Goal: Information Seeking & Learning: Learn about a topic

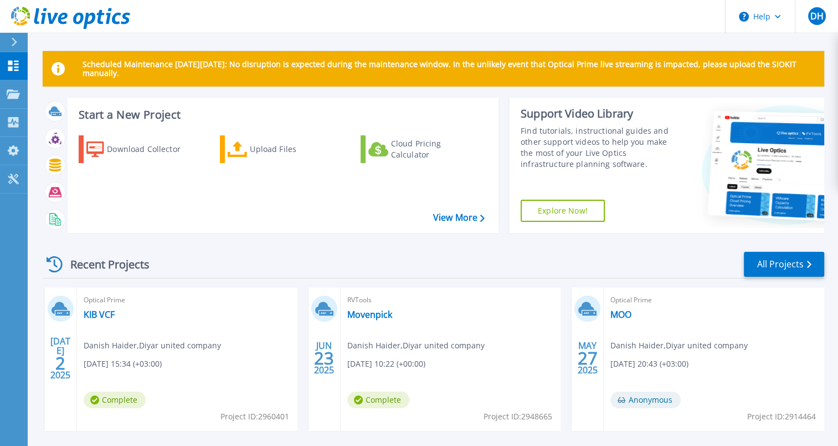
scroll to position [185, 0]
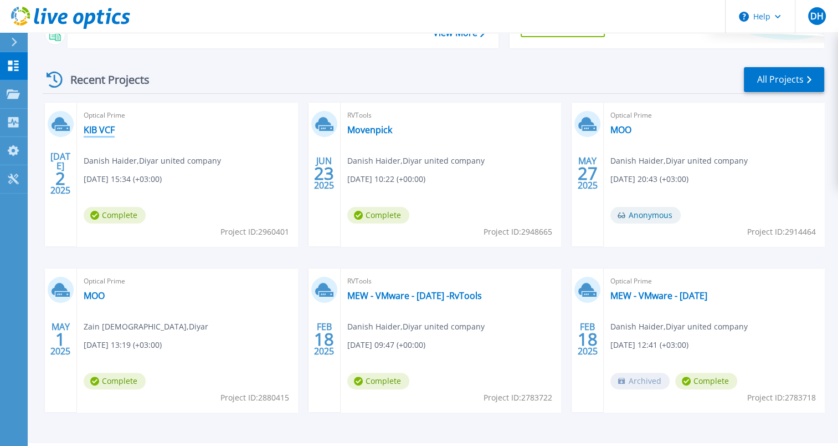
drag, startPoint x: 107, startPoint y: 129, endPoint x: 139, endPoint y: 129, distance: 31.6
click at [107, 129] on link "KIB VCF" at bounding box center [99, 129] width 31 height 11
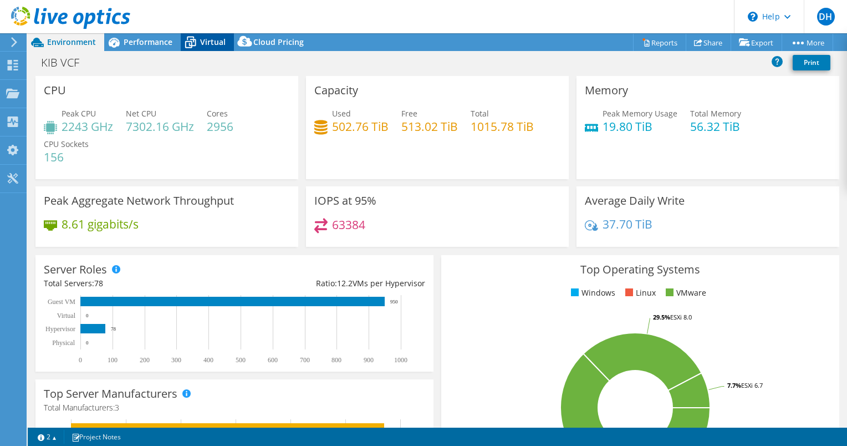
click at [194, 47] on div "Virtual" at bounding box center [207, 42] width 53 height 18
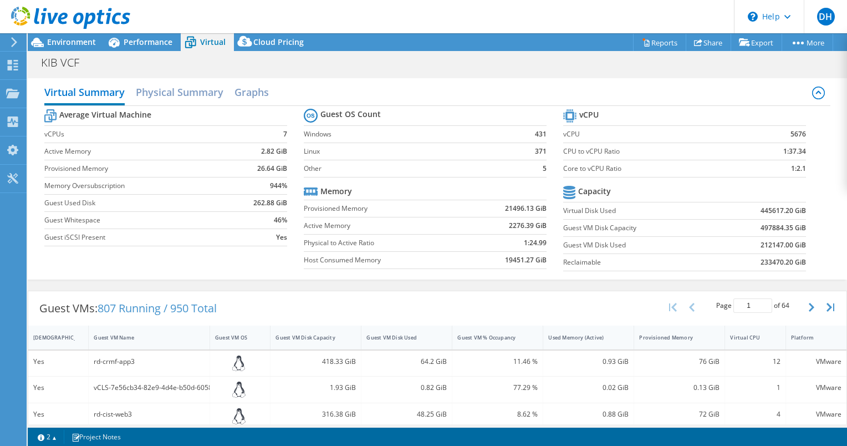
scroll to position [92, 0]
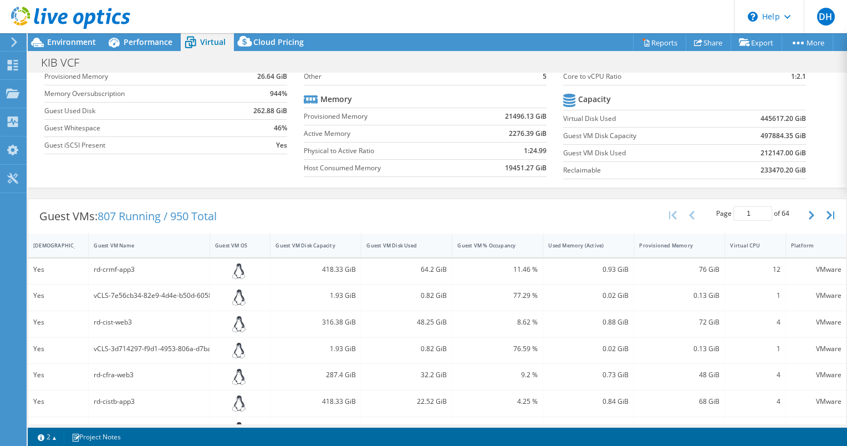
select select "USD"
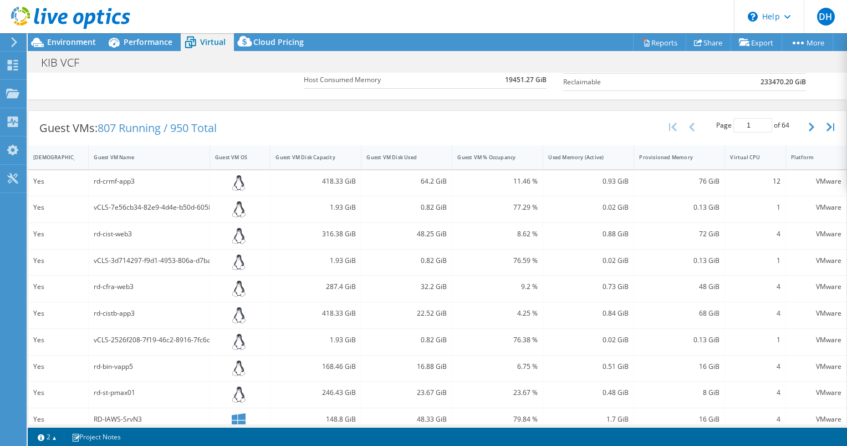
scroll to position [45, 0]
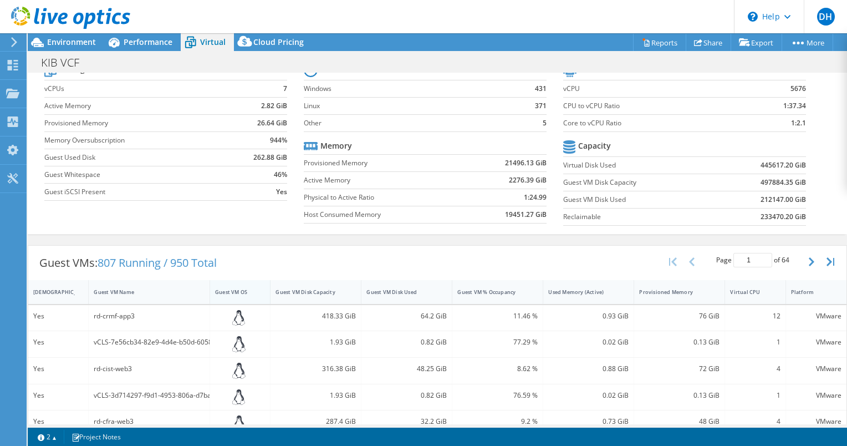
click at [229, 295] on div "Guest VM OS" at bounding box center [233, 291] width 47 height 17
click at [260, 289] on div at bounding box center [270, 292] width 20 height 24
click at [260, 296] on div at bounding box center [270, 292] width 20 height 24
click at [248, 285] on div "Guest VM OS" at bounding box center [233, 291] width 47 height 17
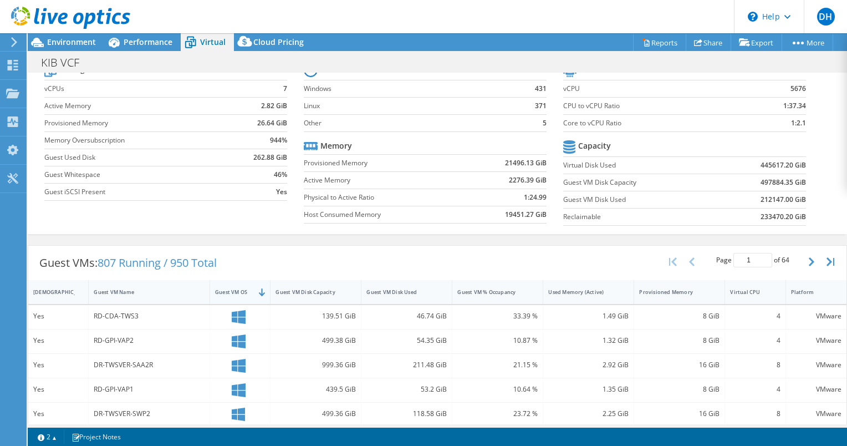
click at [248, 285] on div "Guest VM OS" at bounding box center [233, 291] width 47 height 17
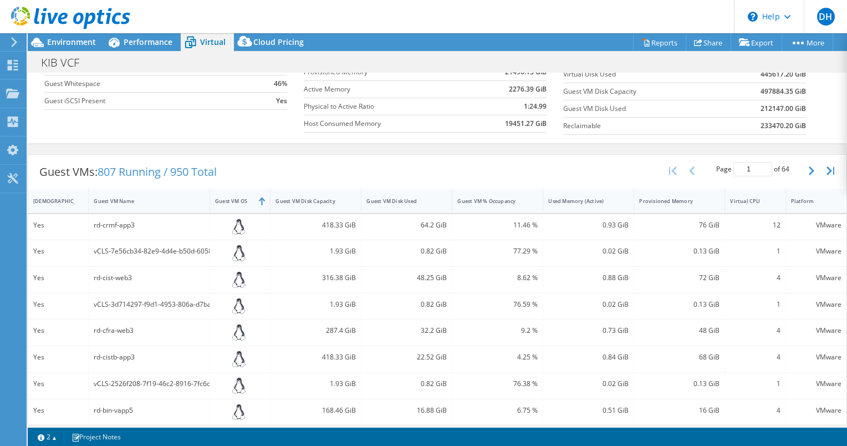
scroll to position [0, 0]
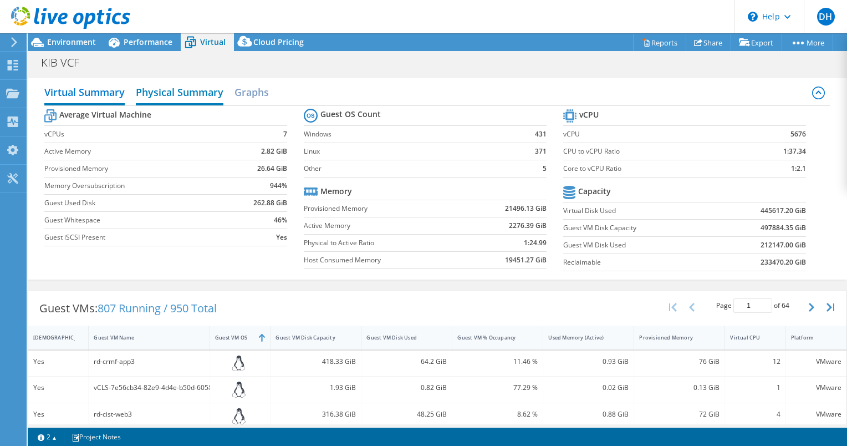
click at [176, 96] on h2 "Physical Summary" at bounding box center [180, 93] width 88 height 24
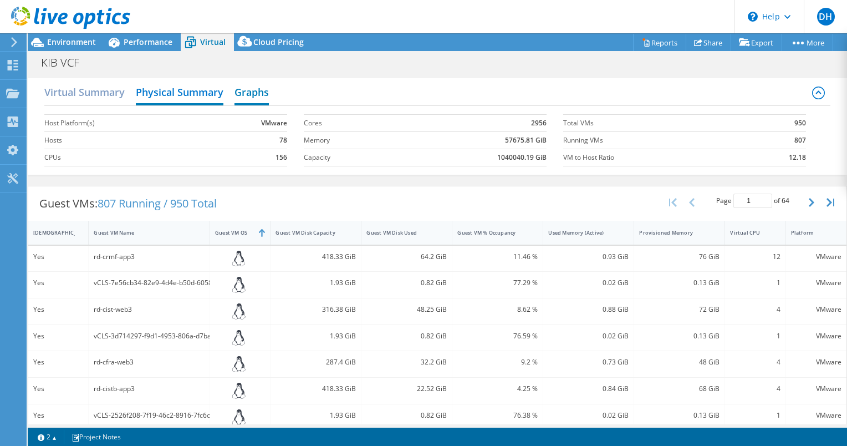
click at [239, 94] on h2 "Graphs" at bounding box center [251, 93] width 34 height 24
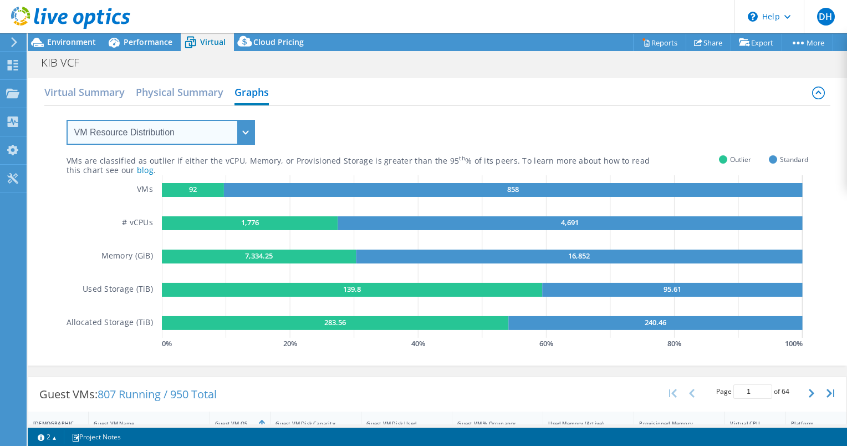
click at [240, 137] on select "VM Resource Distribution Provisioning Contrast Over Provisioning" at bounding box center [160, 132] width 188 height 25
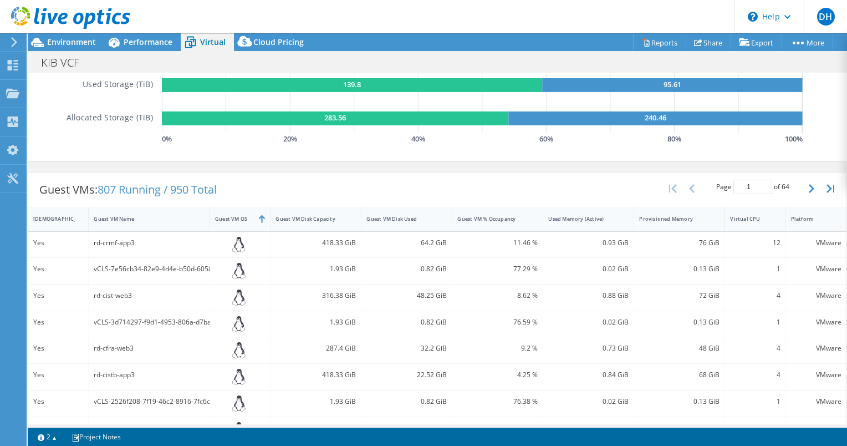
scroll to position [185, 0]
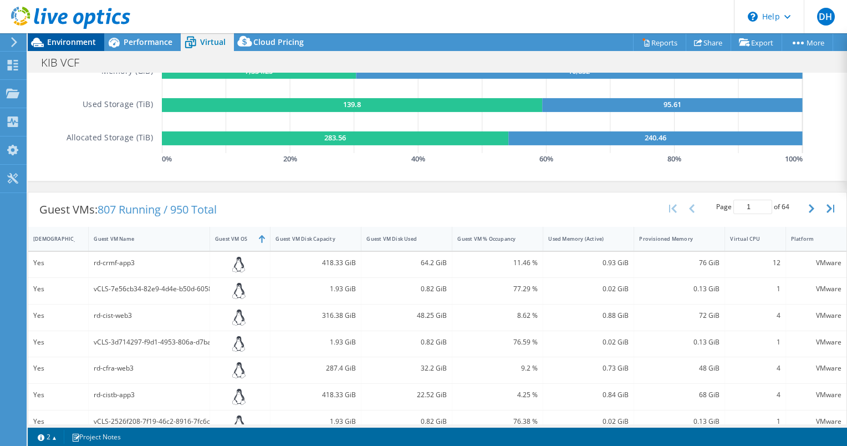
click at [75, 49] on div "Environment" at bounding box center [66, 42] width 76 height 18
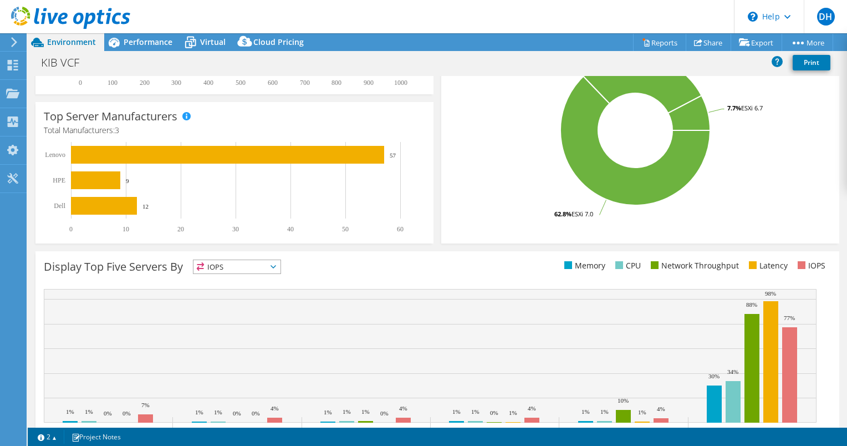
scroll to position [324, 0]
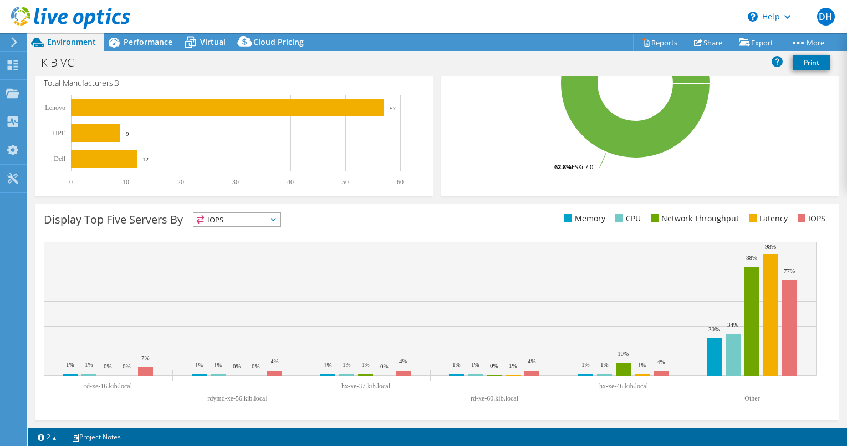
click at [248, 223] on span "IOPS" at bounding box center [236, 219] width 87 height 13
click at [231, 253] on li "Memory" at bounding box center [236, 250] width 87 height 16
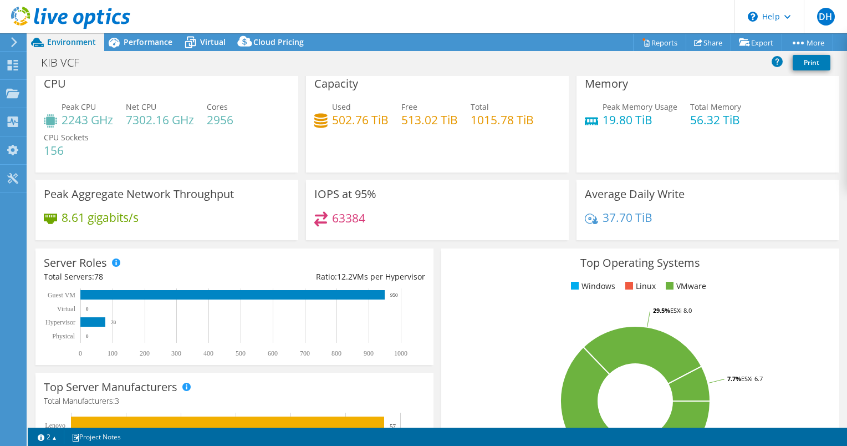
scroll to position [0, 0]
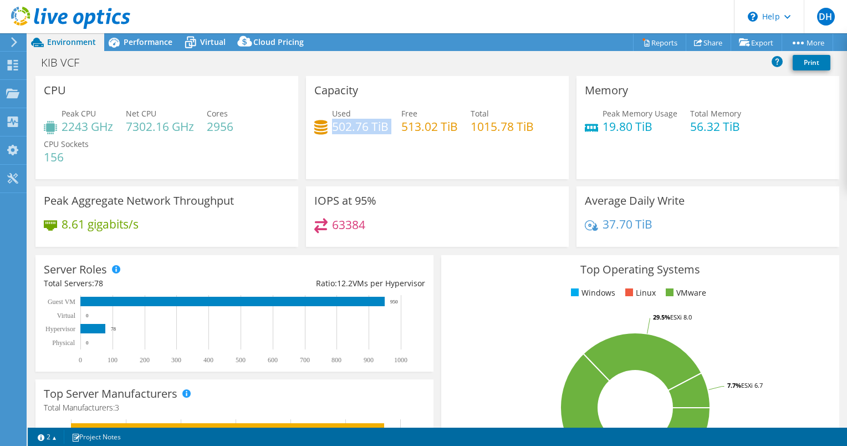
drag, startPoint x: 330, startPoint y: 129, endPoint x: 373, endPoint y: 137, distance: 44.0
click at [372, 137] on div "Used 502.76 TiB Free 513.02 TiB Total 1015.78 TiB" at bounding box center [437, 125] width 246 height 36
drag, startPoint x: 373, startPoint y: 137, endPoint x: 441, endPoint y: 151, distance: 68.5
click at [441, 151] on div "Capacity Used 502.76 TiB Free 513.02 TiB Total 1015.78 TiB" at bounding box center [437, 127] width 263 height 103
click at [215, 232] on div "8.61 gigabits/s" at bounding box center [167, 229] width 246 height 23
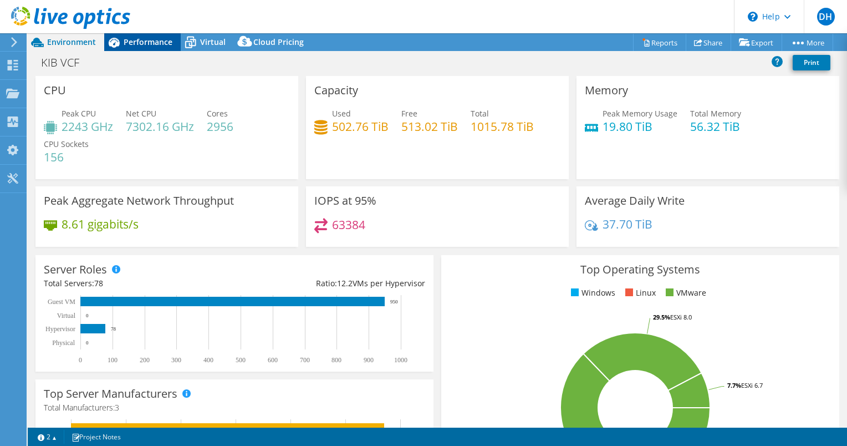
click at [151, 47] on span "Performance" at bounding box center [148, 42] width 49 height 11
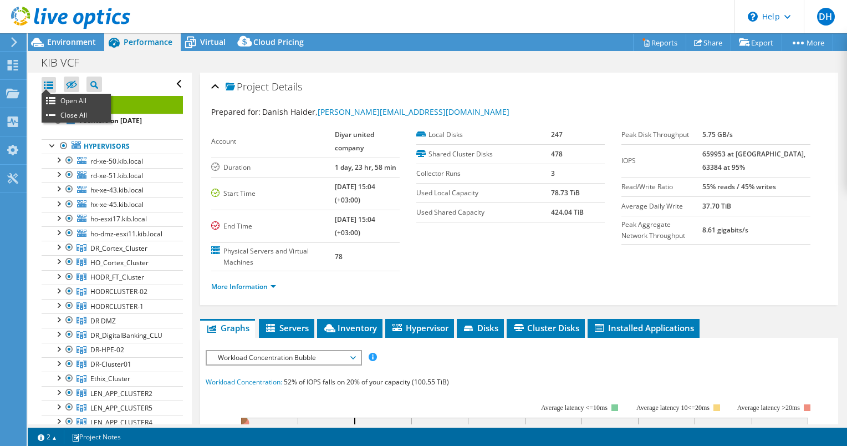
click at [45, 83] on div at bounding box center [49, 85] width 14 height 16
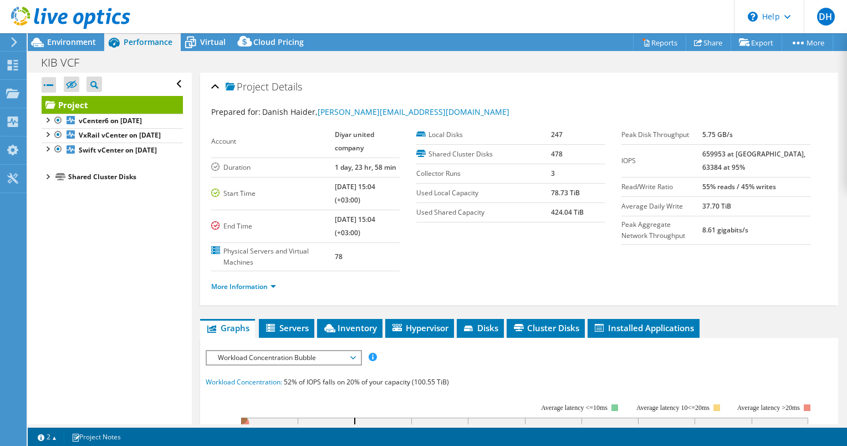
click at [45, 83] on div at bounding box center [49, 85] width 14 height 16
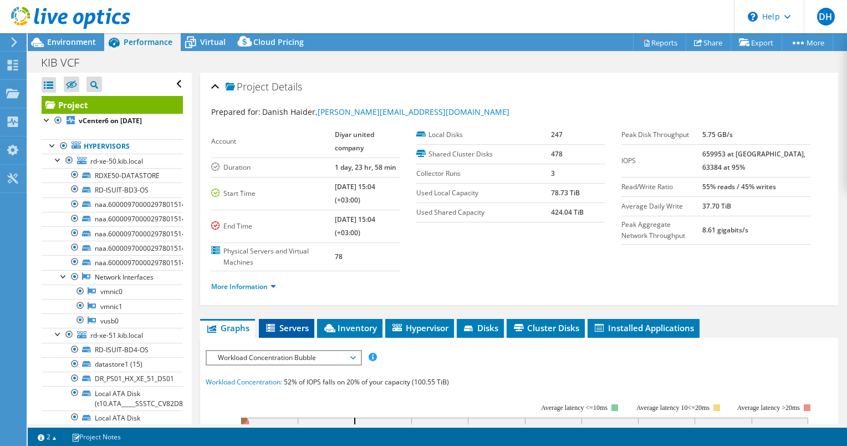
click at [299, 322] on span "Servers" at bounding box center [286, 327] width 44 height 11
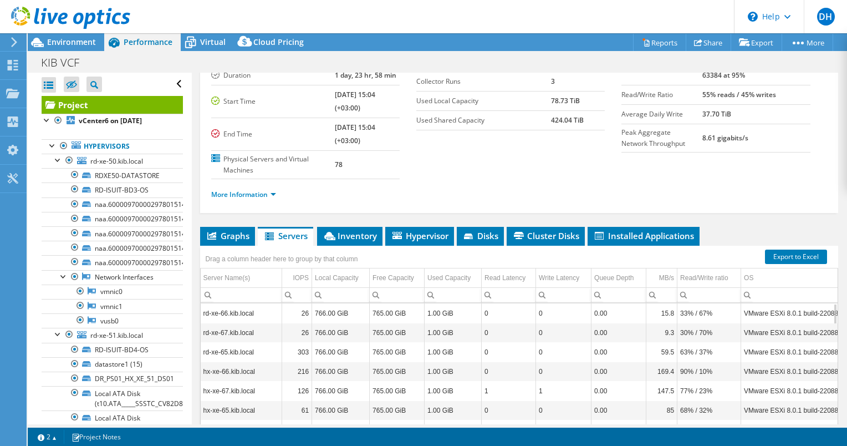
scroll to position [177, 0]
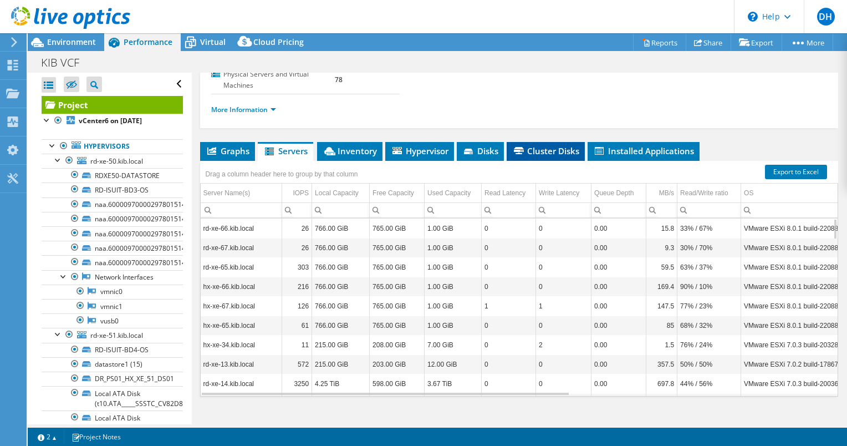
click at [566, 145] on span "Cluster Disks" at bounding box center [545, 150] width 67 height 11
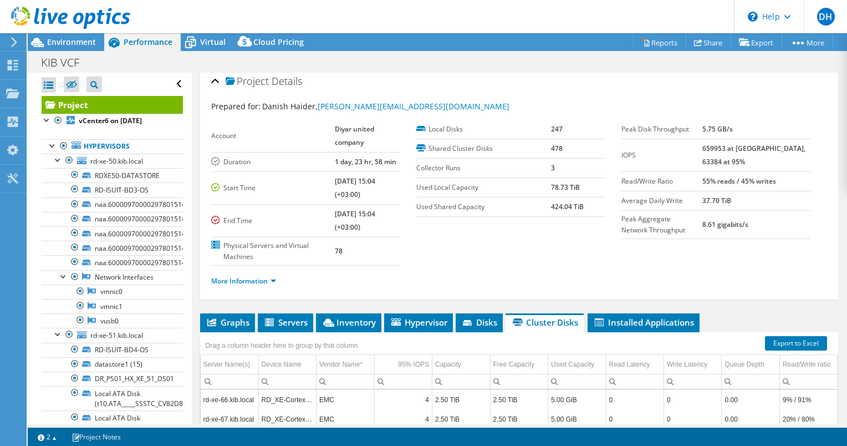
scroll to position [0, 0]
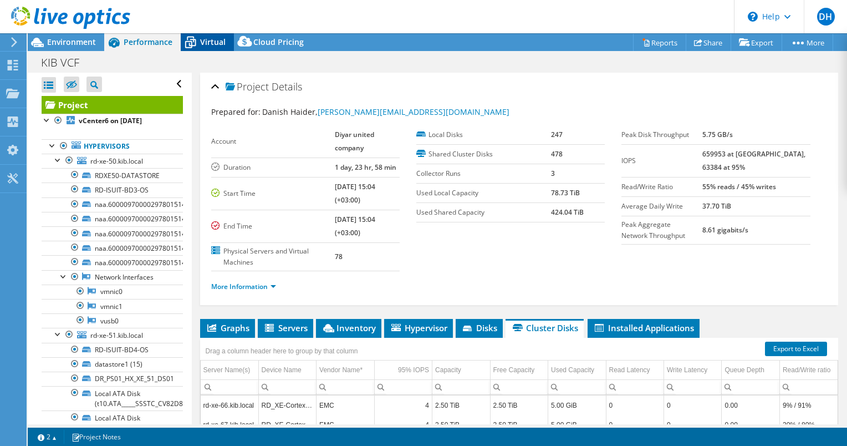
click at [204, 47] on div "Virtual" at bounding box center [207, 42] width 53 height 18
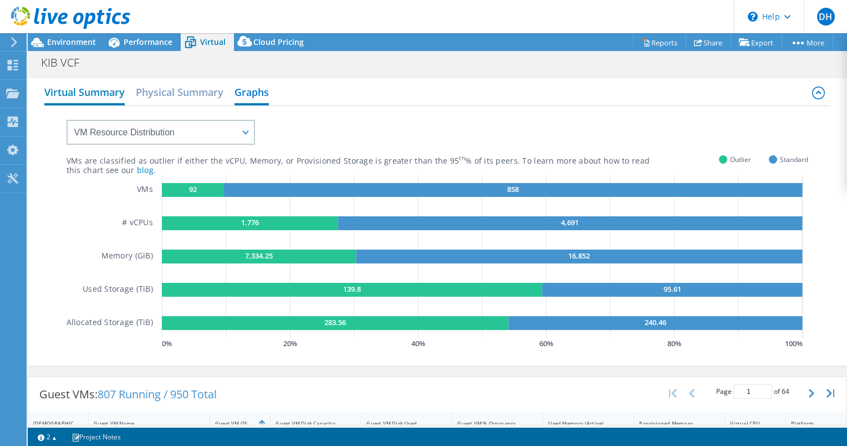
click at [104, 99] on h2 "Virtual Summary" at bounding box center [84, 93] width 80 height 24
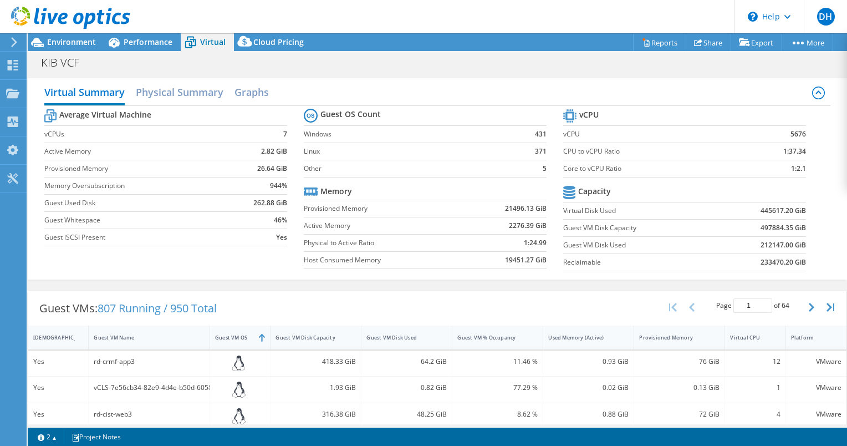
click at [812, 93] on icon at bounding box center [818, 92] width 13 height 13
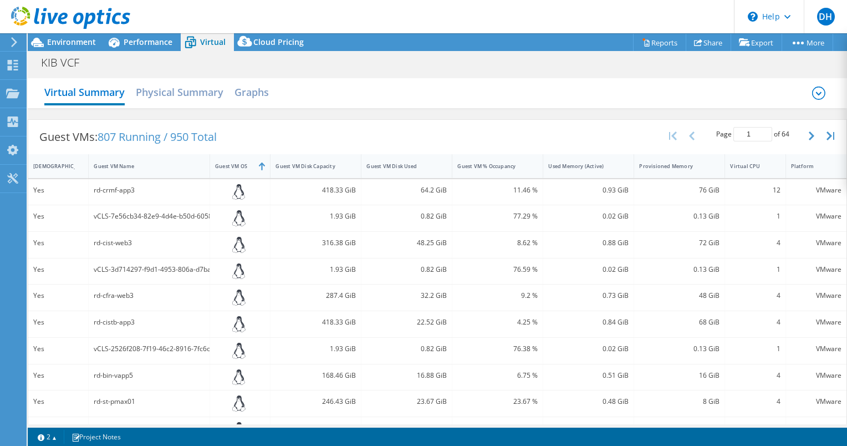
click at [60, 185] on div "Yes" at bounding box center [58, 190] width 50 height 12
drag, startPoint x: 316, startPoint y: 186, endPoint x: 361, endPoint y: 186, distance: 45.4
click at [361, 186] on div "Yes rd-crmf-app3 418.33 GiB 64.2 GiB 11.46 % 0.93 GiB 76 GiB 12 VMware" at bounding box center [437, 192] width 818 height 26
click at [308, 160] on div "Guest VM Disk Capacity" at bounding box center [308, 165] width 77 height 17
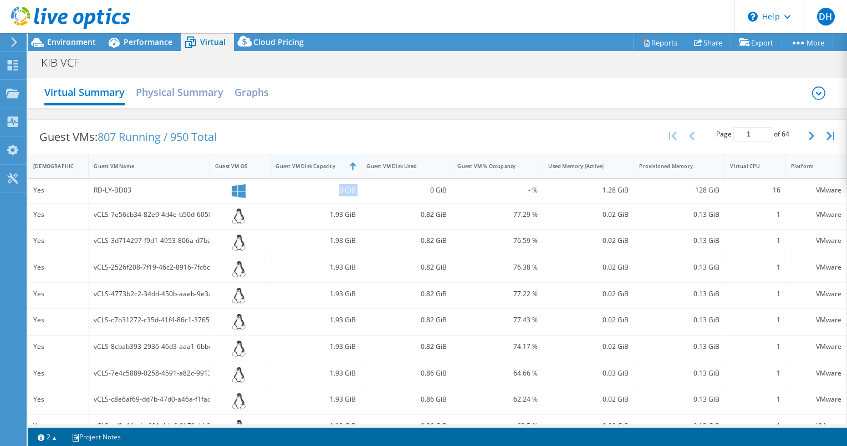
click at [306, 166] on div "Guest VM Disk Capacity" at bounding box center [308, 165] width 67 height 7
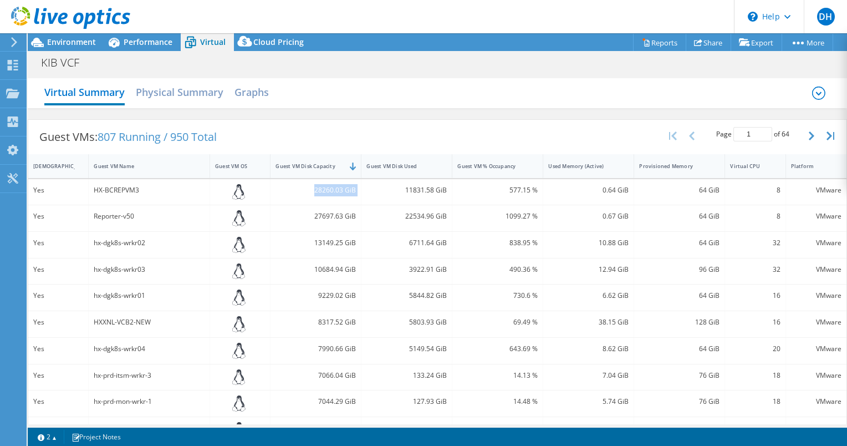
click at [338, 191] on div "28260.03 GiB" at bounding box center [315, 190] width 80 height 12
click at [326, 165] on div "Guest VM Disk Capacity" at bounding box center [308, 165] width 67 height 7
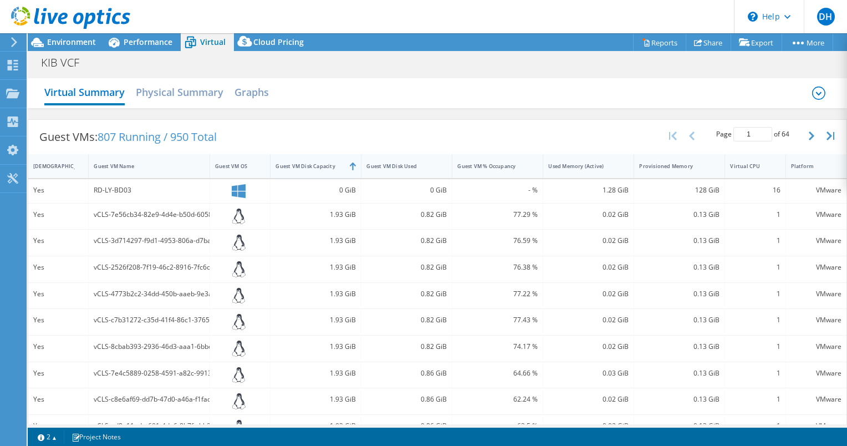
click at [326, 165] on div "Guest VM Disk Capacity" at bounding box center [308, 165] width 67 height 7
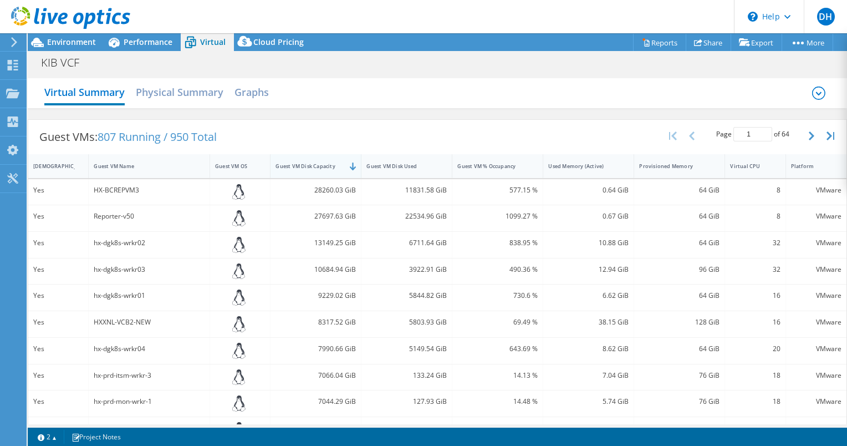
click at [326, 165] on div "Guest VM Disk Capacity" at bounding box center [308, 165] width 67 height 7
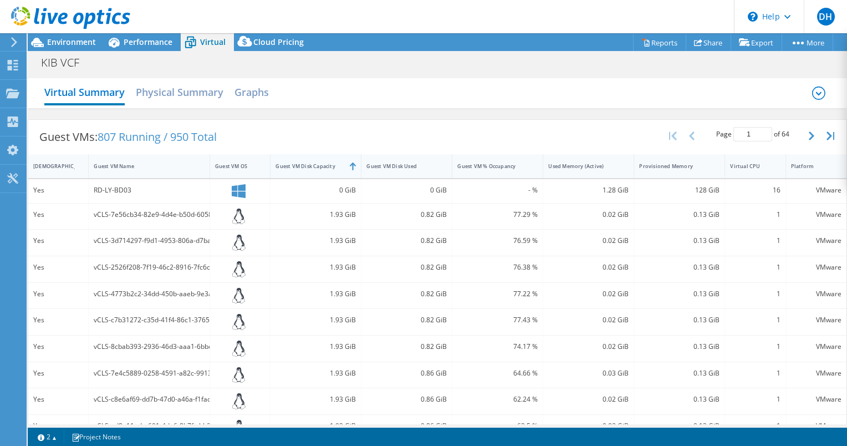
click at [326, 165] on div "Guest VM Disk Capacity" at bounding box center [308, 165] width 67 height 7
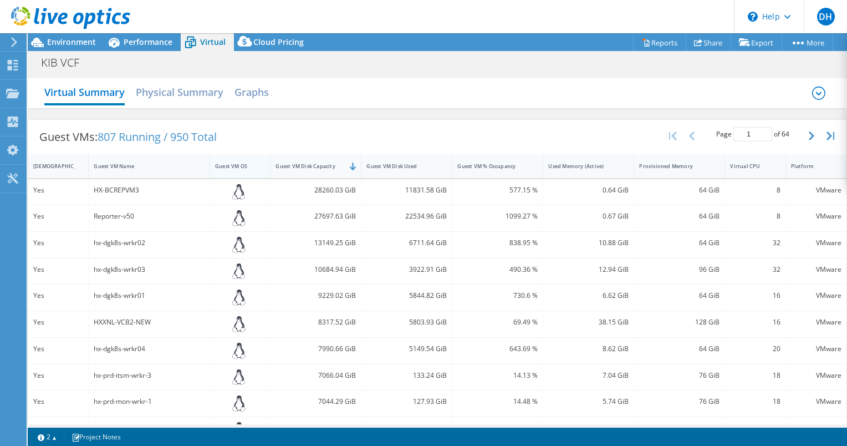
click at [229, 163] on div "Guest VM OS" at bounding box center [233, 165] width 37 height 7
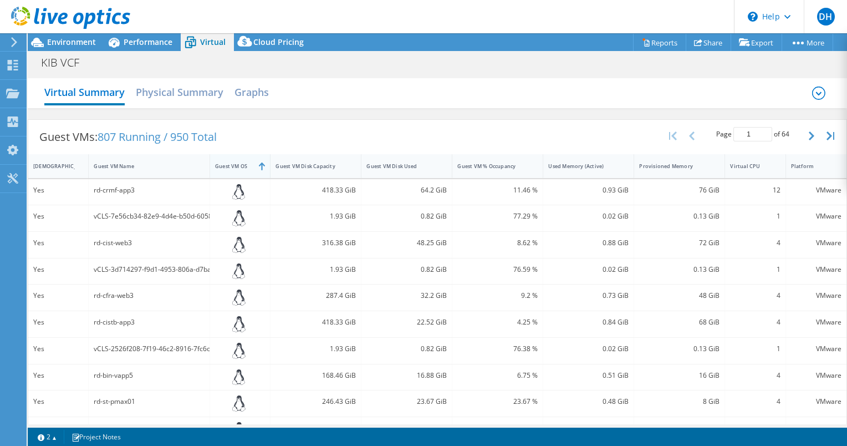
click at [229, 163] on div "Guest VM OS" at bounding box center [233, 165] width 37 height 7
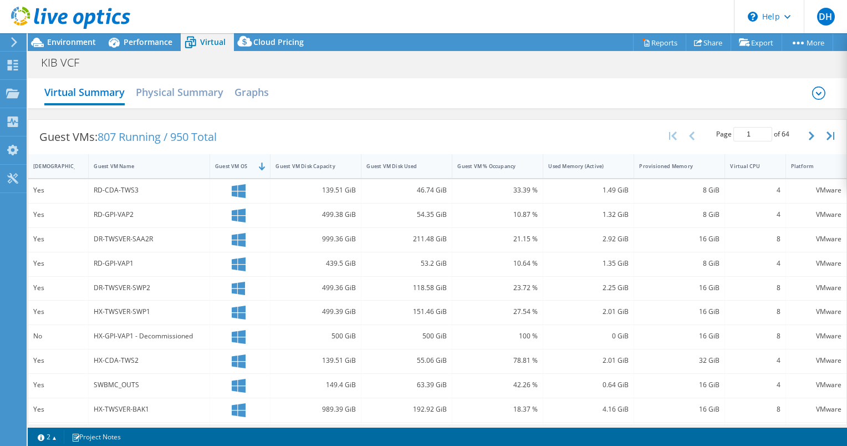
click at [229, 163] on div "Guest VM OS" at bounding box center [233, 165] width 37 height 7
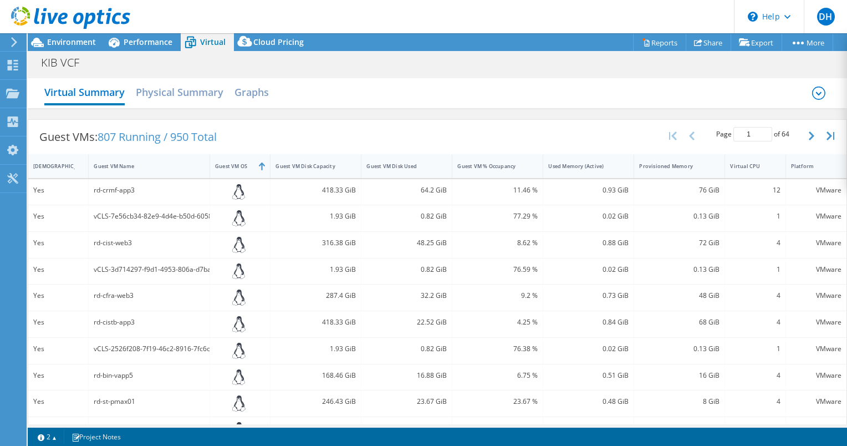
click at [436, 193] on div "64.2 GiB" at bounding box center [406, 190] width 80 height 12
drag, startPoint x: 518, startPoint y: 191, endPoint x: 527, endPoint y: 191, distance: 8.9
click at [527, 191] on div "11.46 %" at bounding box center [497, 190] width 80 height 12
drag, startPoint x: 766, startPoint y: 190, endPoint x: 777, endPoint y: 192, distance: 11.8
click at [777, 192] on div "12" at bounding box center [755, 192] width 60 height 26
